Goal: Navigation & Orientation: Find specific page/section

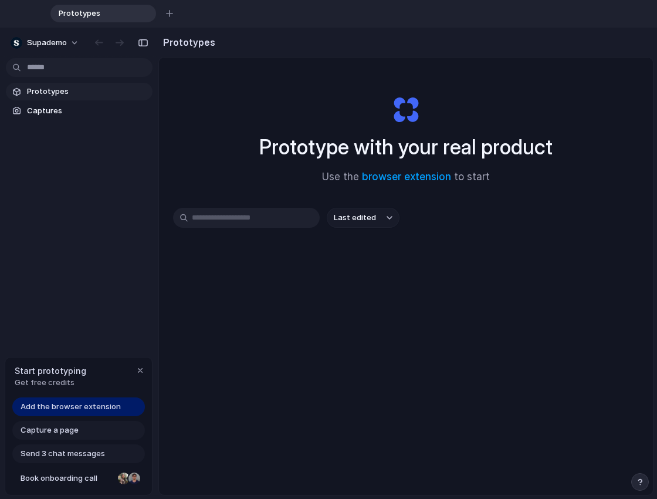
click at [123, 411] on link "Add the browser extension" at bounding box center [78, 406] width 133 height 19
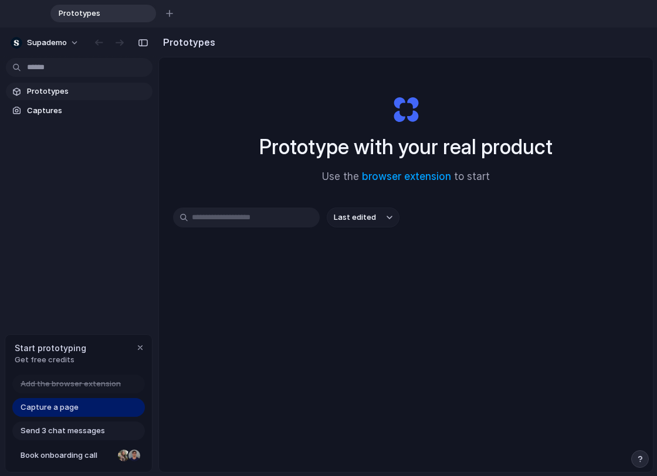
click at [84, 206] on div "Prototypes Captures" at bounding box center [79, 151] width 158 height 246
click at [78, 93] on span "Prototypes" at bounding box center [87, 92] width 121 height 12
click at [70, 116] on link "Captures" at bounding box center [79, 111] width 147 height 18
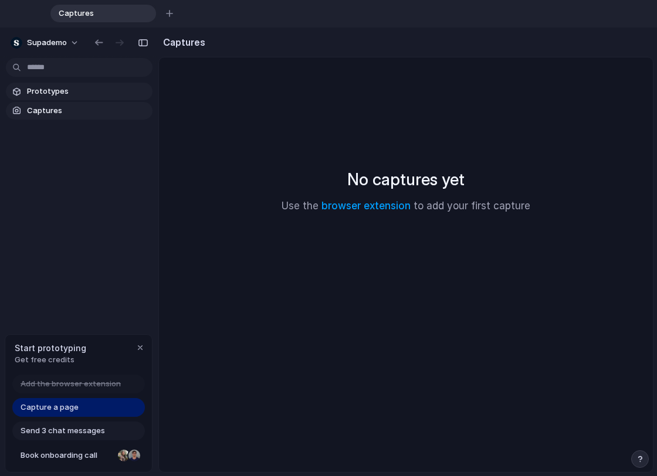
click at [73, 89] on span "Prototypes" at bounding box center [87, 92] width 121 height 12
